Goal: Information Seeking & Learning: Understand process/instructions

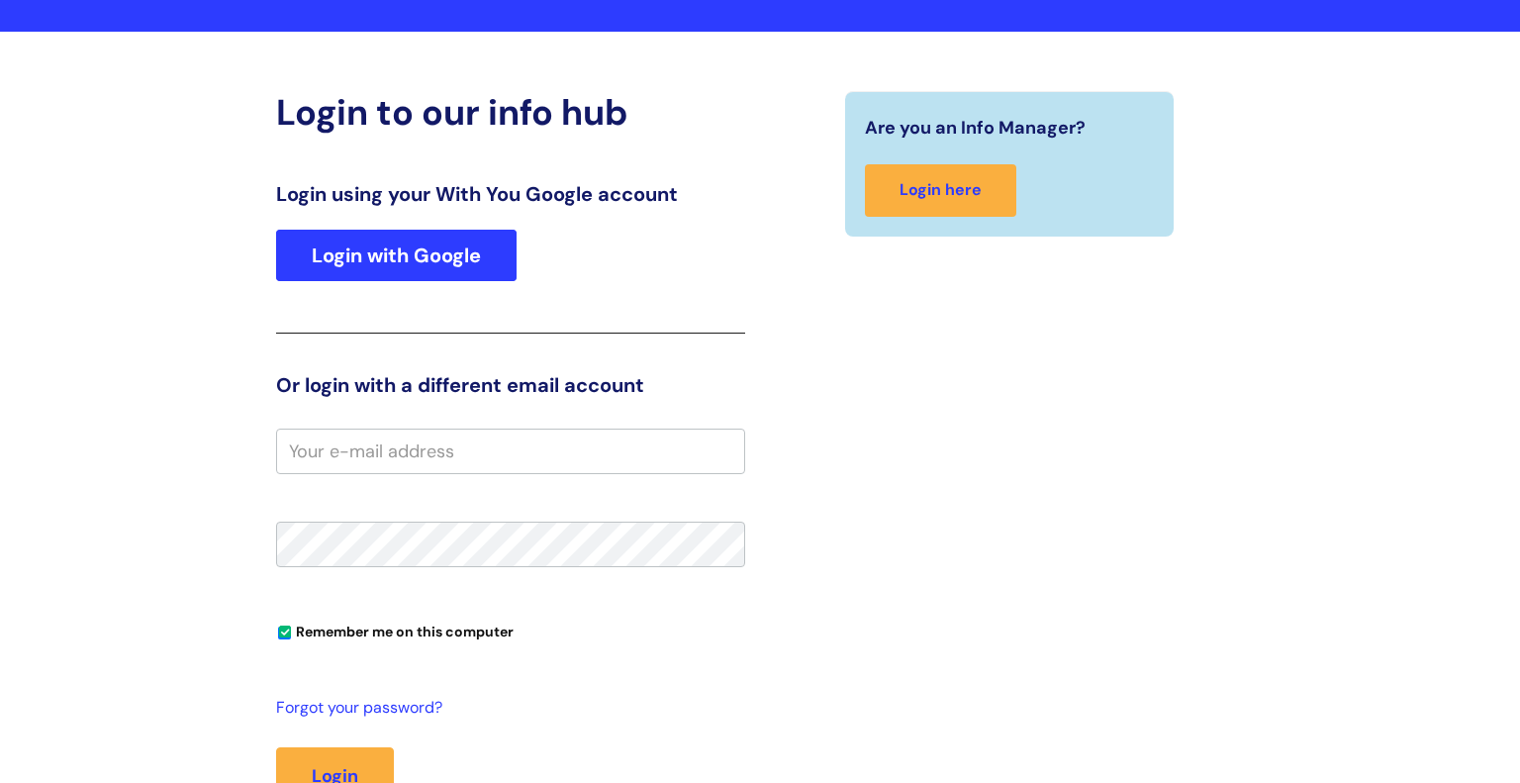
scroll to position [176, 0]
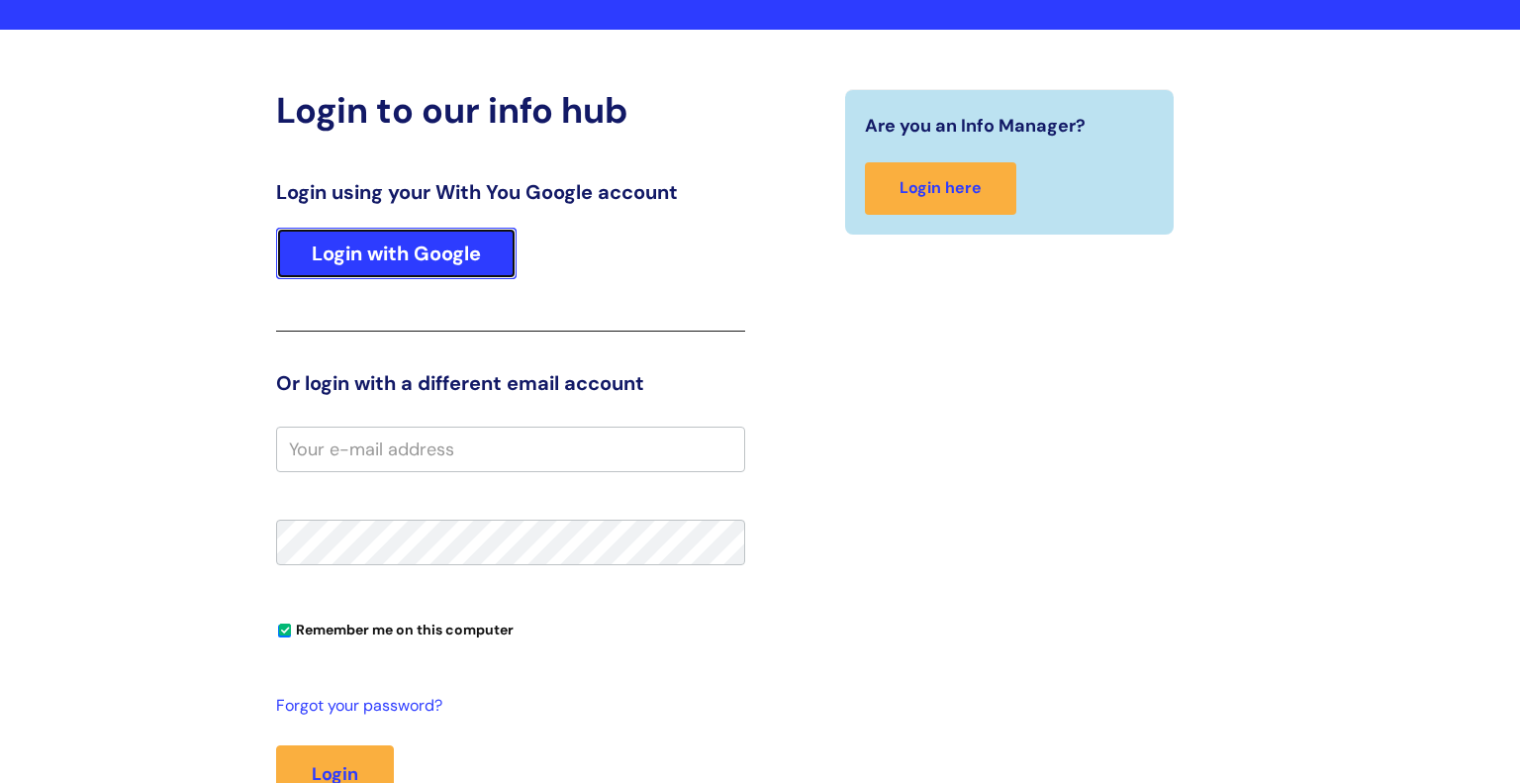
click at [376, 245] on link "Login with Google" at bounding box center [396, 253] width 241 height 51
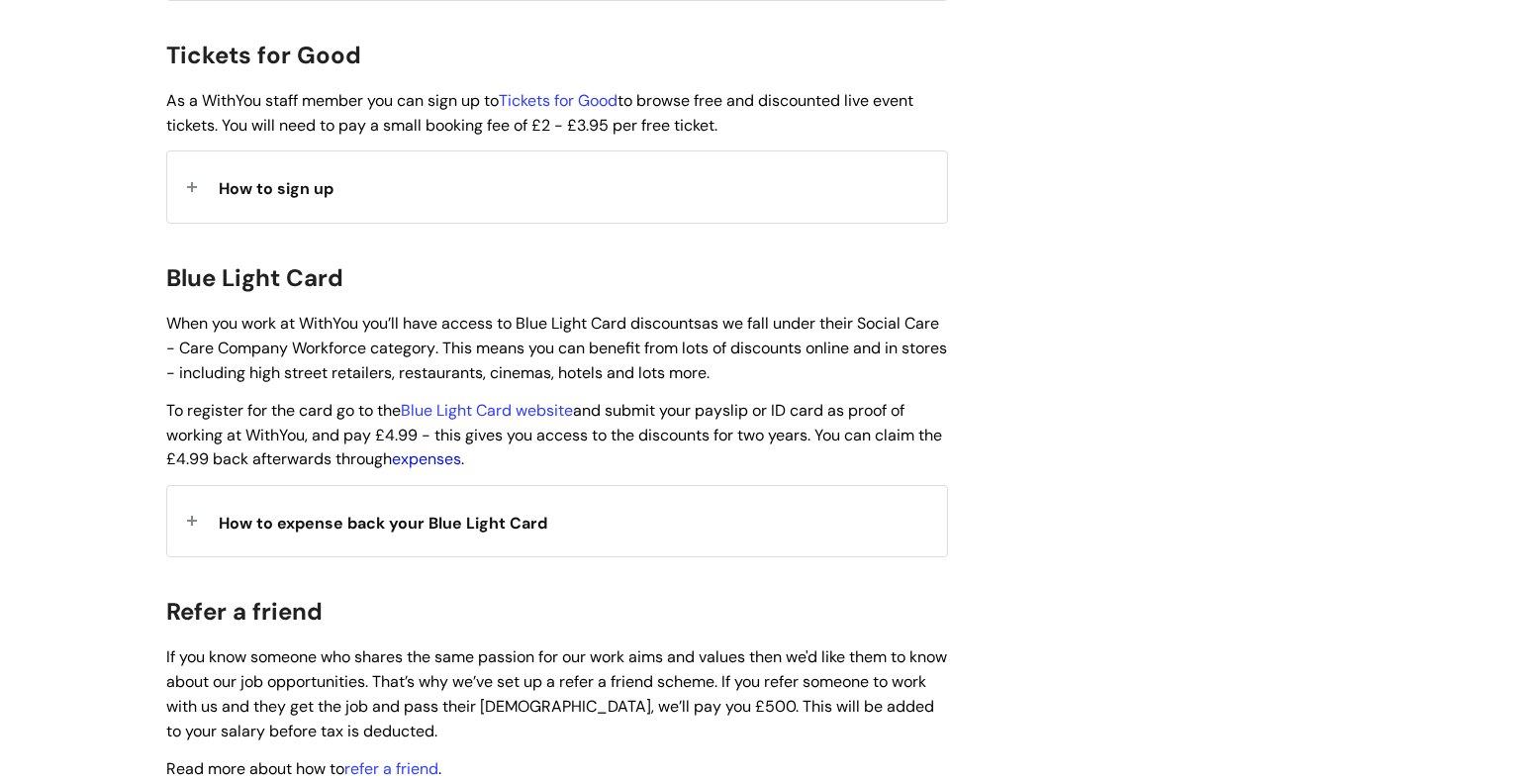
scroll to position [1901, 0]
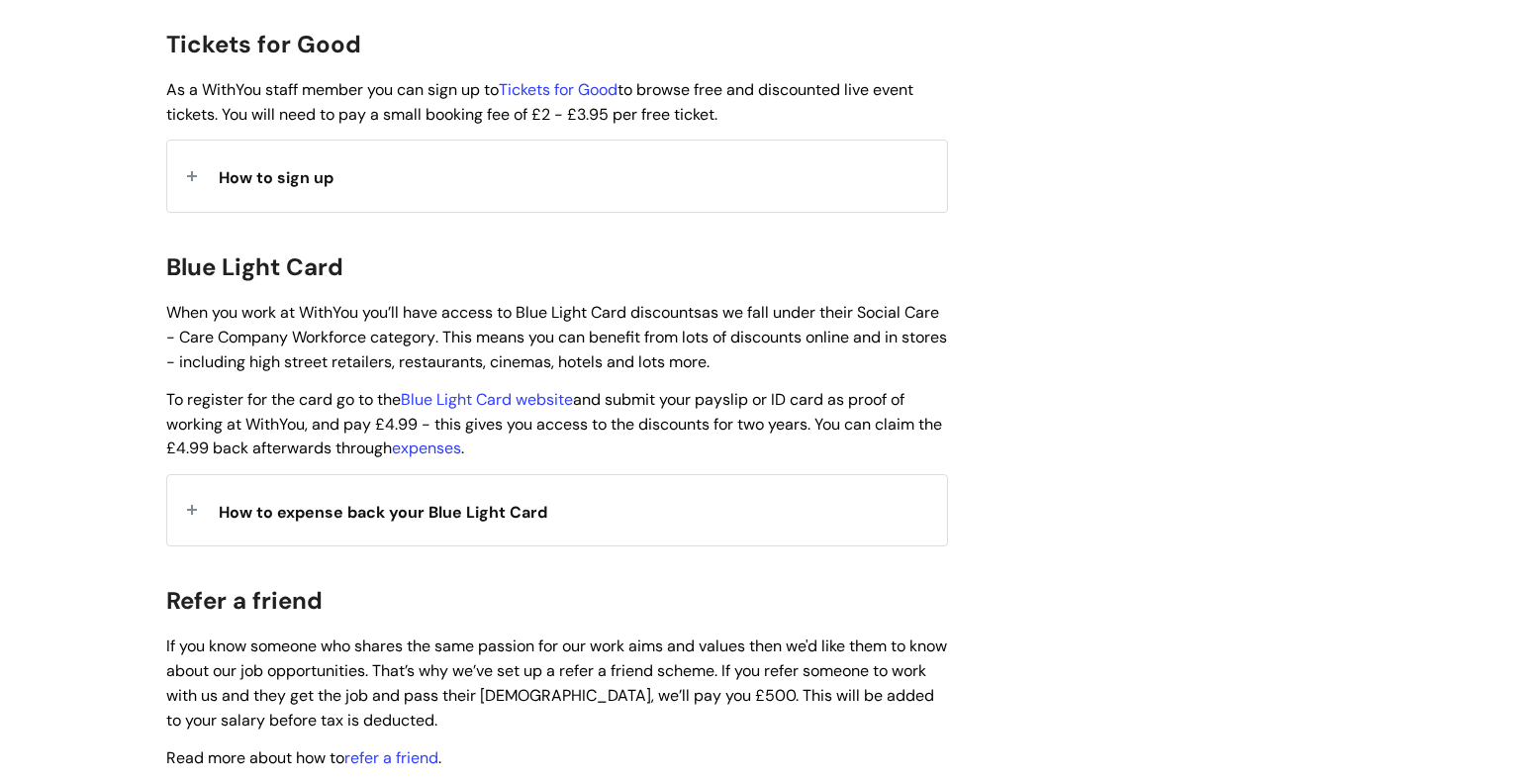
click at [399, 502] on span "How to expense back your Blue Light Card" at bounding box center [383, 512] width 329 height 21
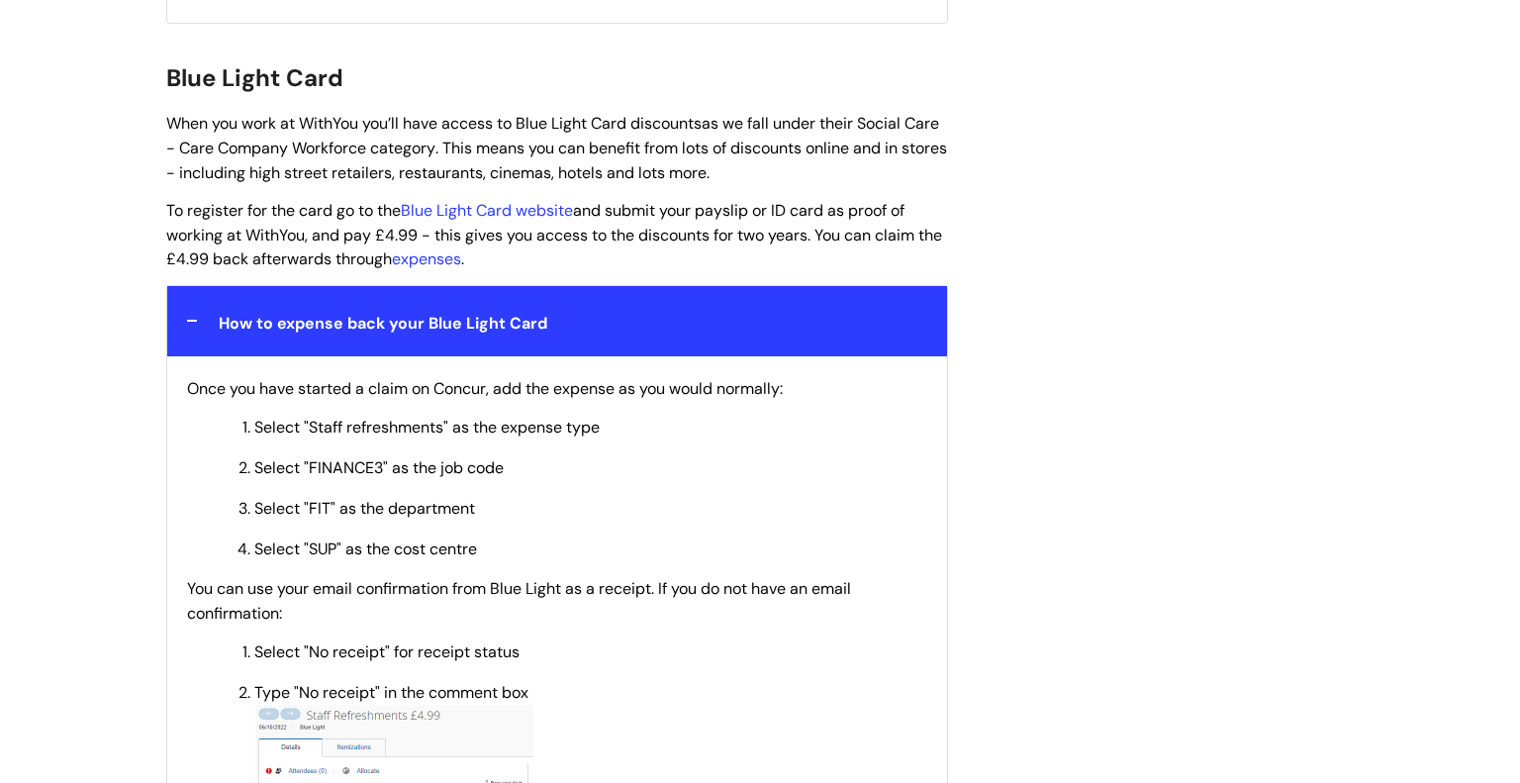
scroll to position [2095, 0]
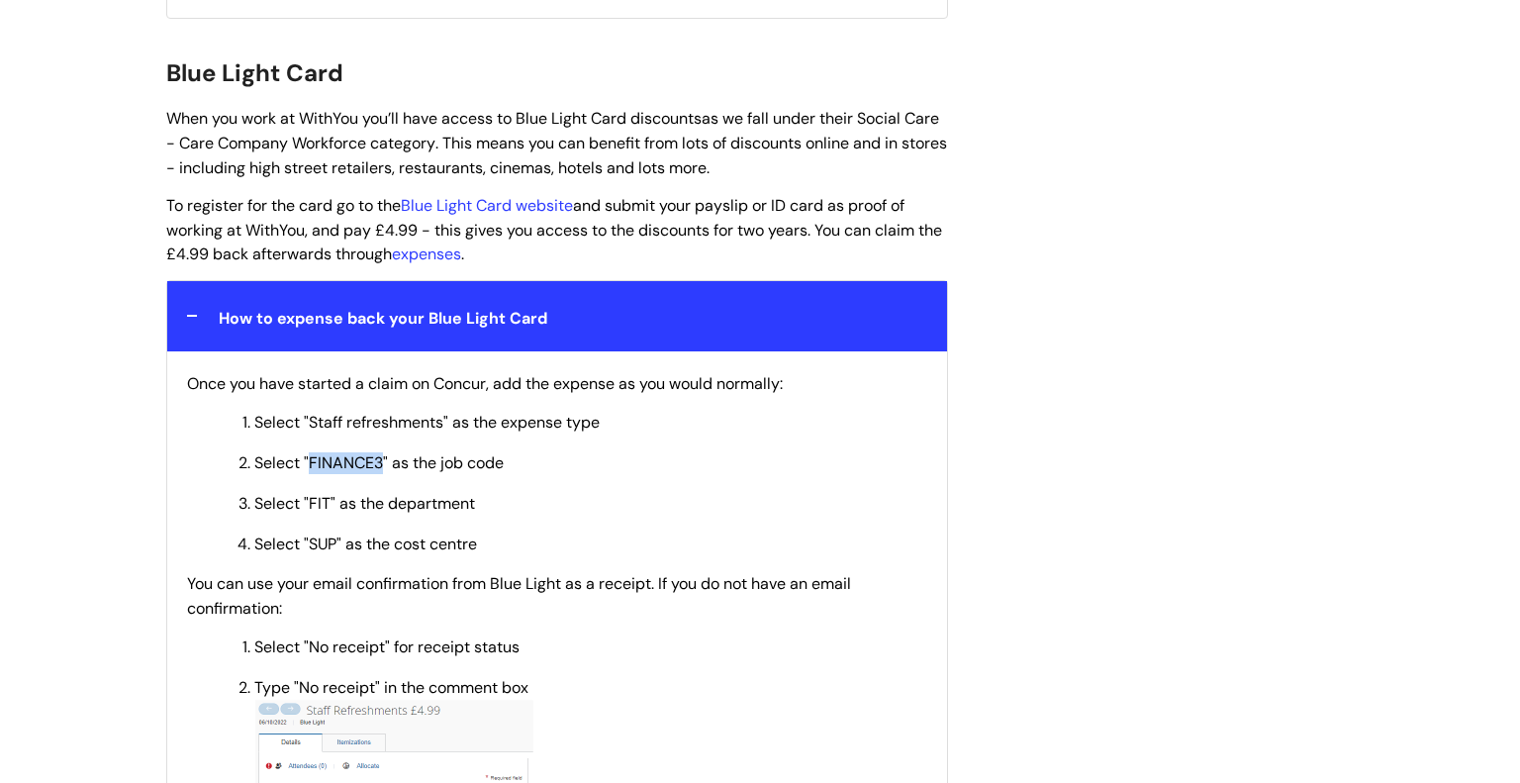
drag, startPoint x: 383, startPoint y: 451, endPoint x: 310, endPoint y: 452, distance: 73.3
click at [310, 452] on span "Select "FINANCE3" as the job code" at bounding box center [378, 462] width 249 height 21
copy span "FINANCE3"
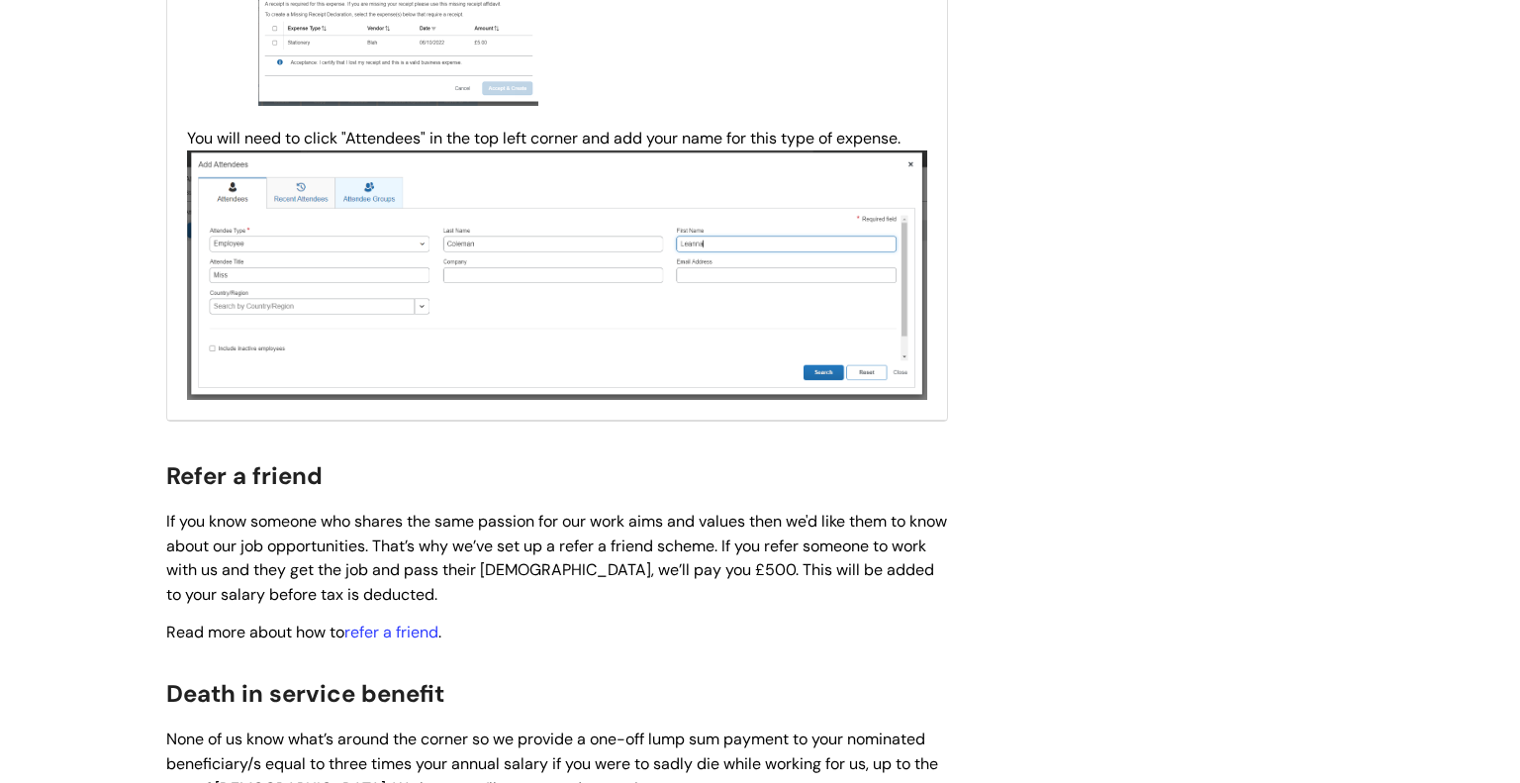
scroll to position [3547, 0]
